Goal: Task Accomplishment & Management: Use online tool/utility

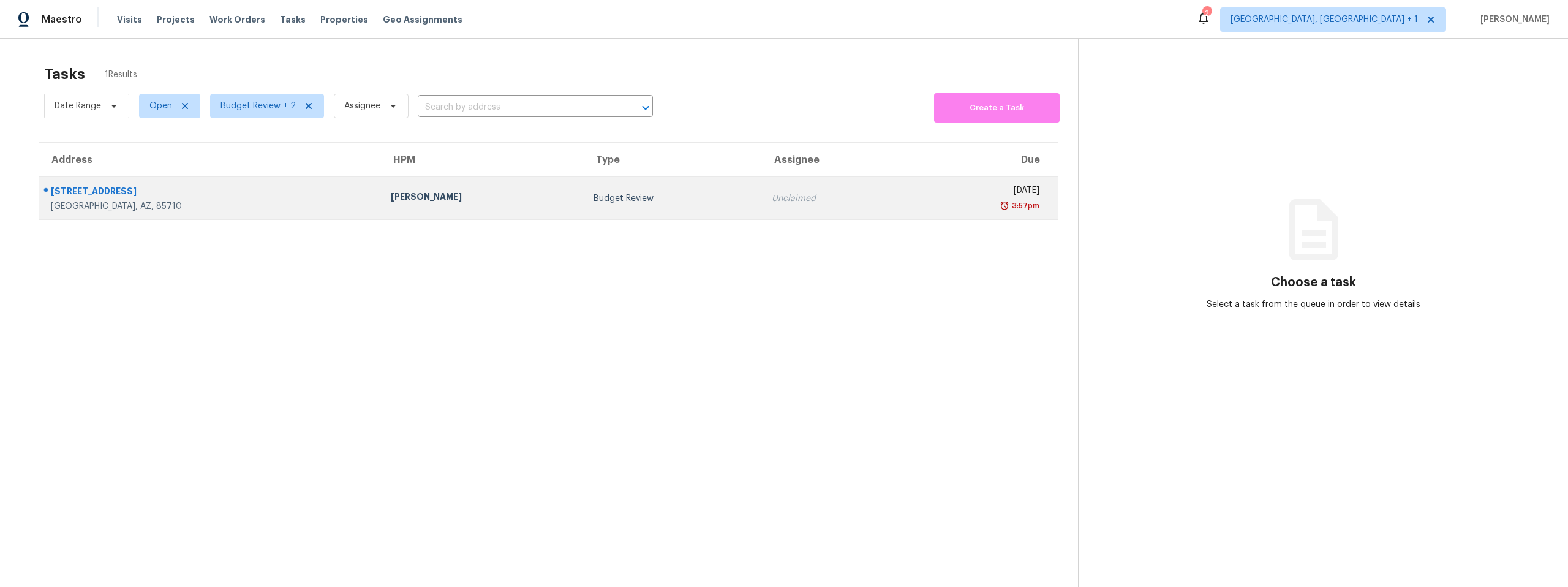
click at [584, 197] on td "Budget Review" at bounding box center [672, 198] width 179 height 43
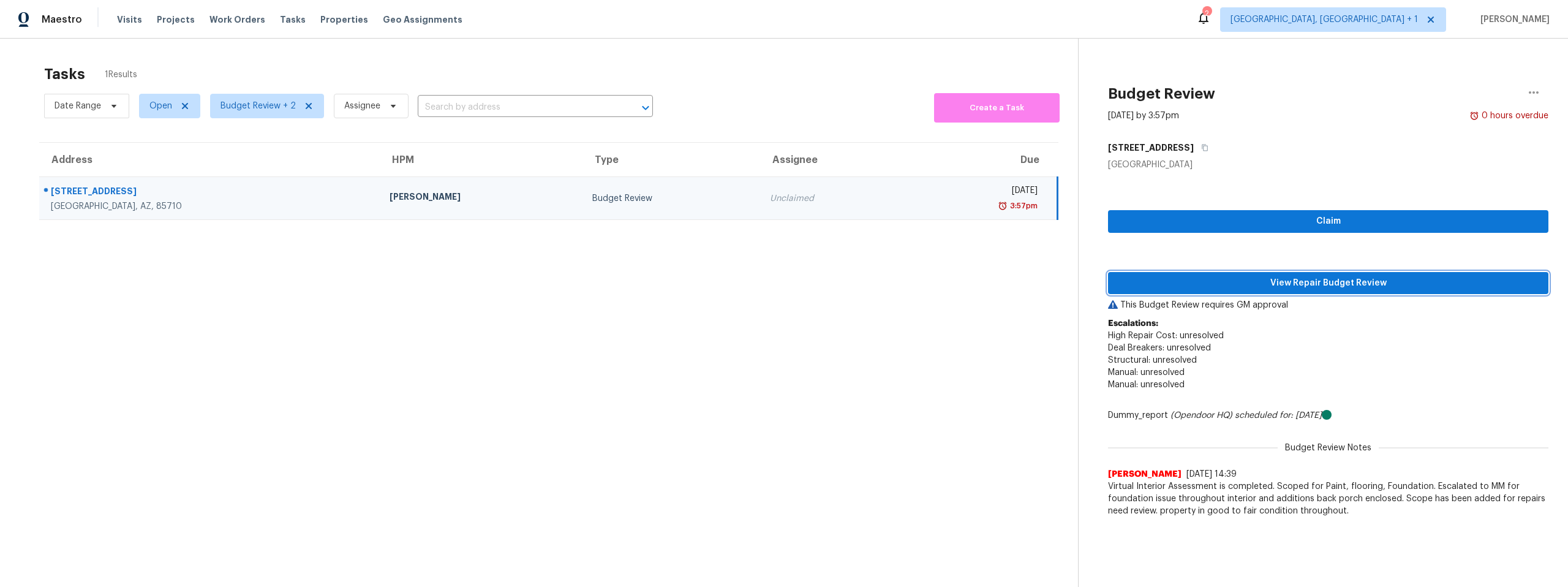
click at [1283, 283] on span "View Repair Budget Review" at bounding box center [1328, 283] width 421 height 15
